Goal: Transaction & Acquisition: Book appointment/travel/reservation

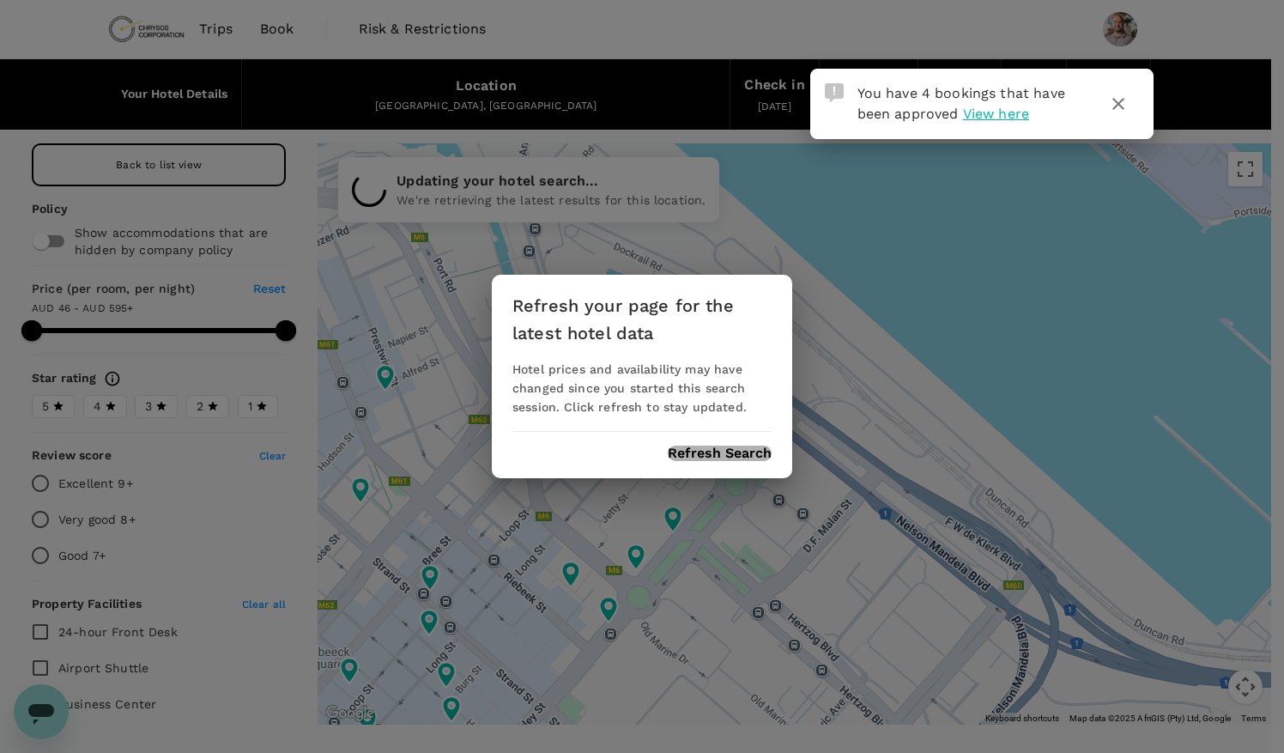
click at [742, 455] on button "Refresh Search" at bounding box center [720, 453] width 104 height 15
type input "594.63"
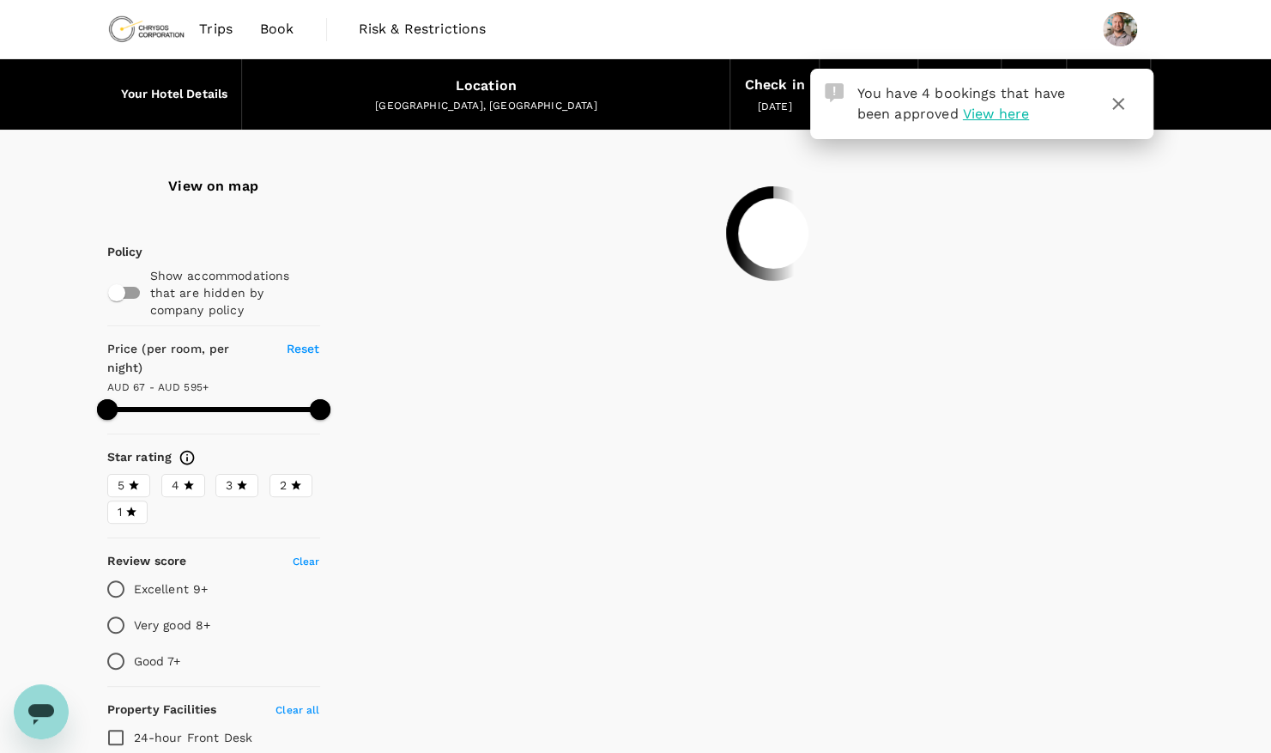
type input "594.76"
type input "58.76"
type input "594.63"
type input "45.63"
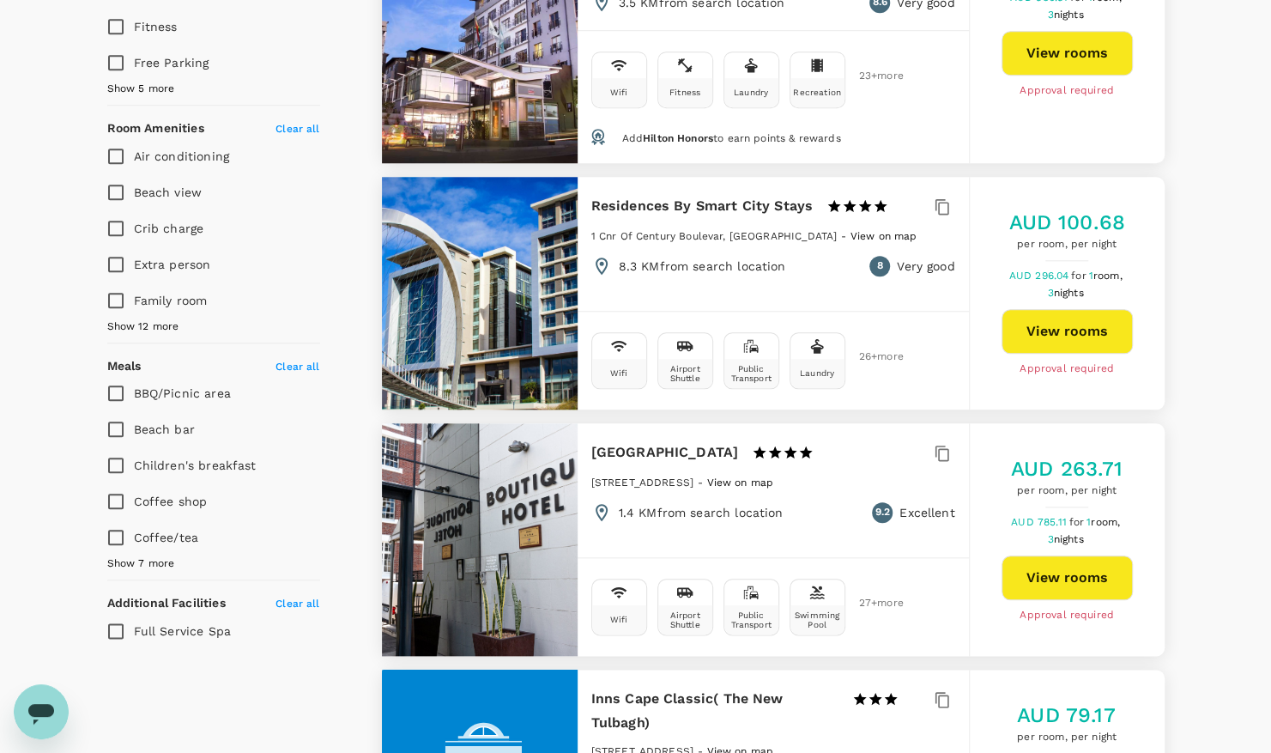
scroll to position [859, 0]
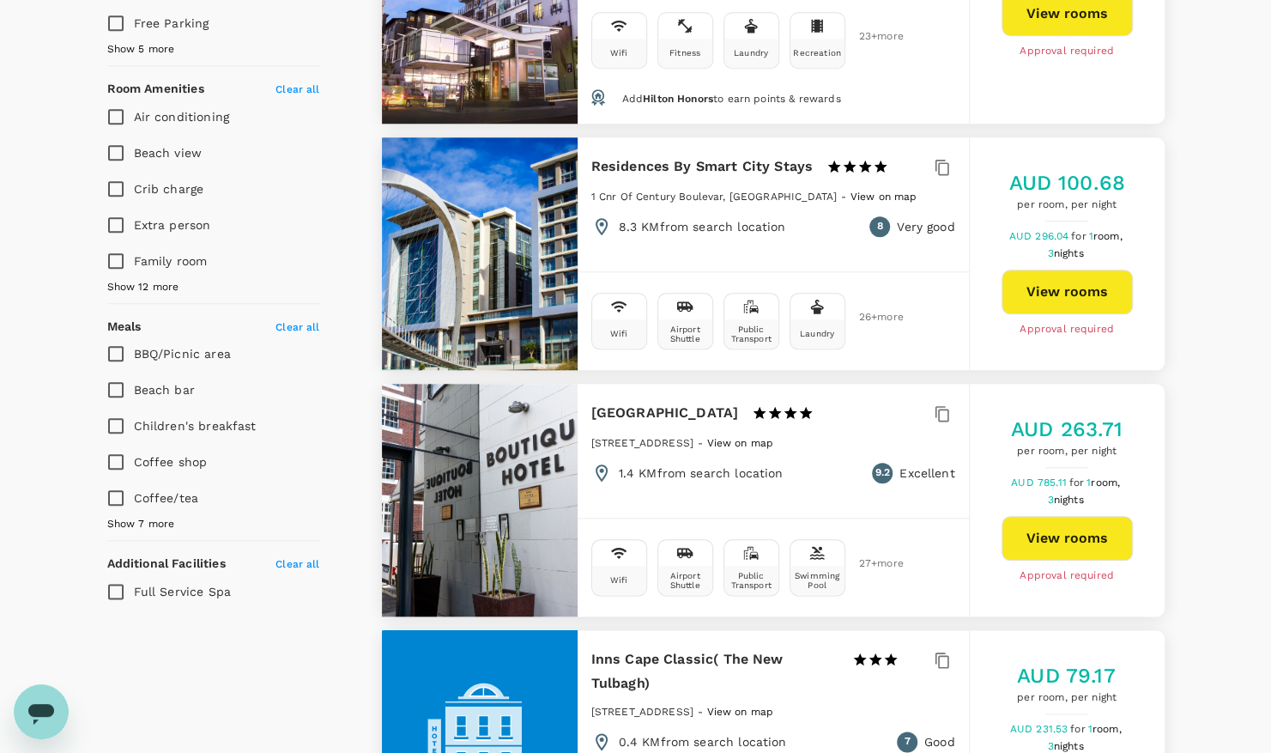
type input "594.63"
